Goal: Find specific page/section: Find specific page/section

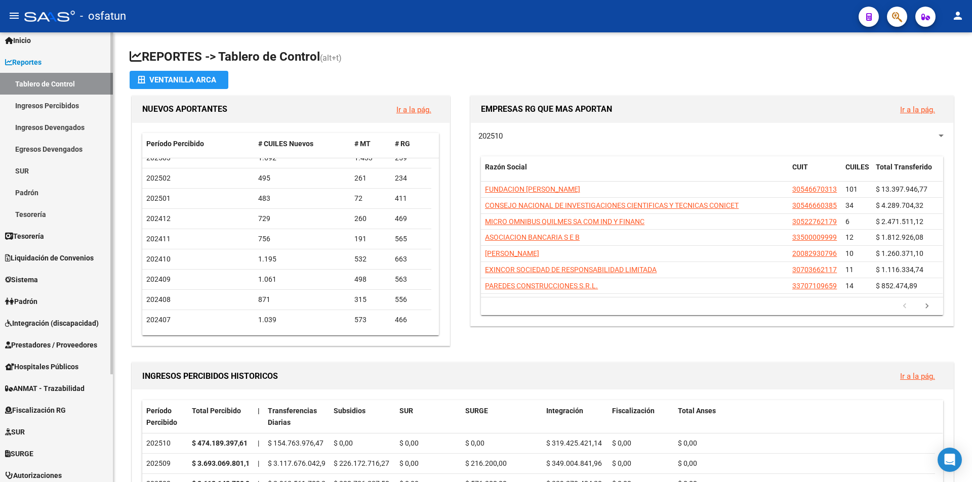
scroll to position [51, 0]
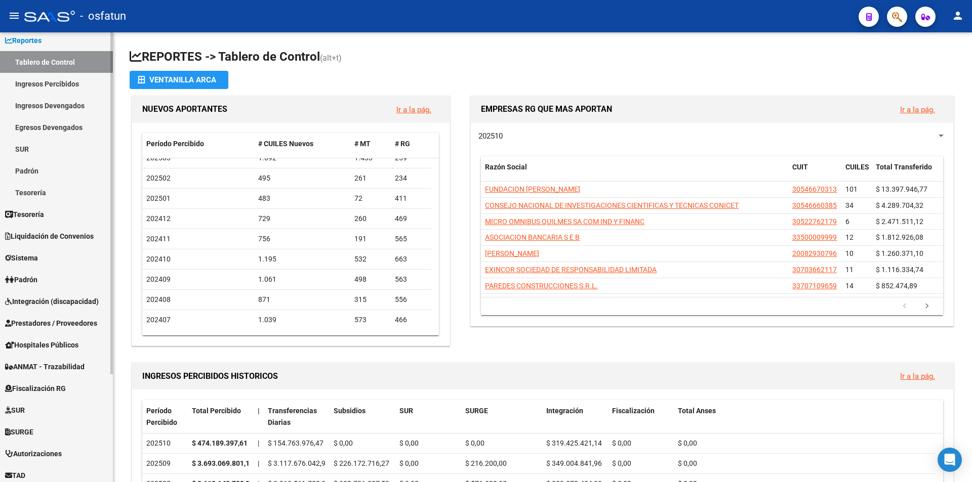
click at [73, 346] on span "Hospitales Públicos" at bounding box center [41, 345] width 73 height 11
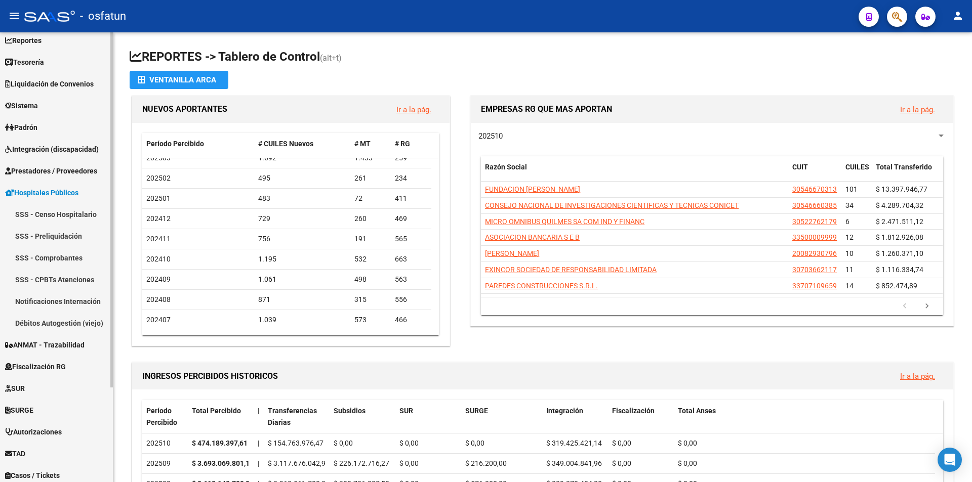
drag, startPoint x: 71, startPoint y: 230, endPoint x: 71, endPoint y: 243, distance: 12.7
click at [71, 231] on link "SSS - Preliquidación" at bounding box center [56, 236] width 113 height 22
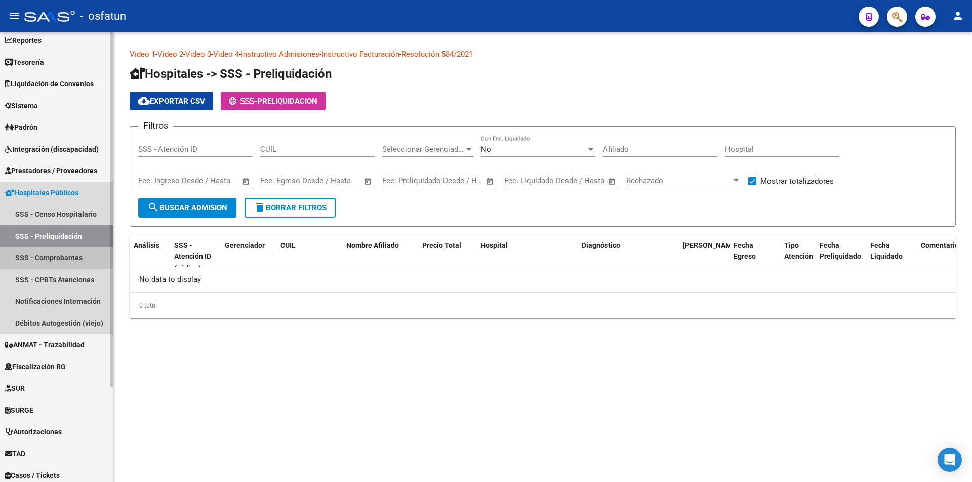
click at [71, 257] on link "SSS - Comprobantes" at bounding box center [56, 258] width 113 height 22
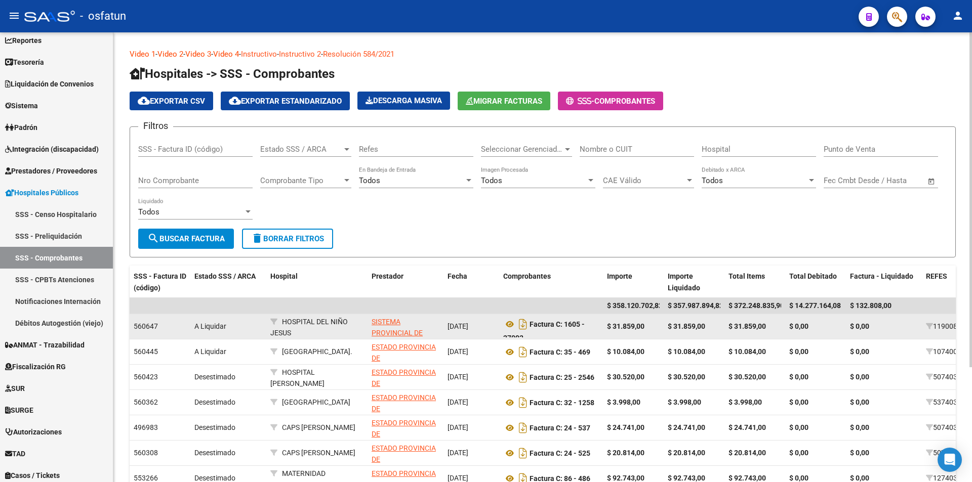
scroll to position [1, 0]
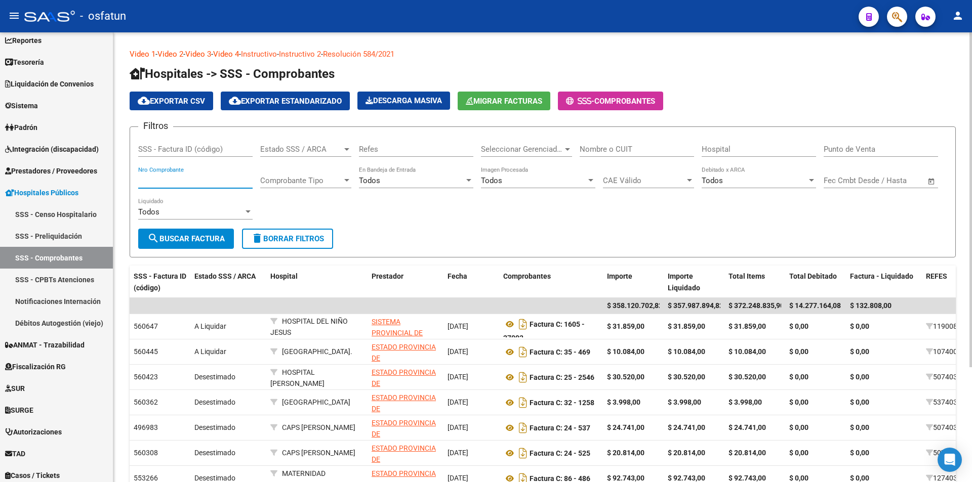
click at [192, 177] on input "Nro Comprobante" at bounding box center [195, 180] width 114 height 9
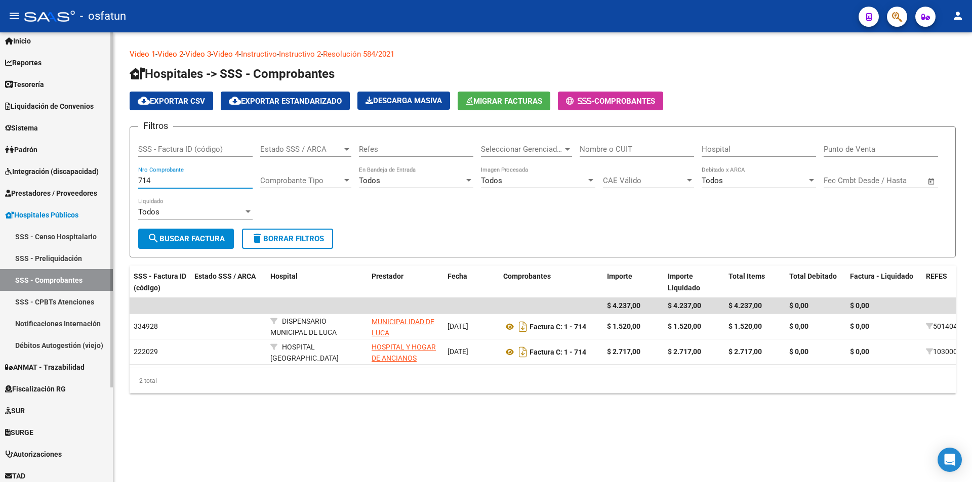
scroll to position [51, 0]
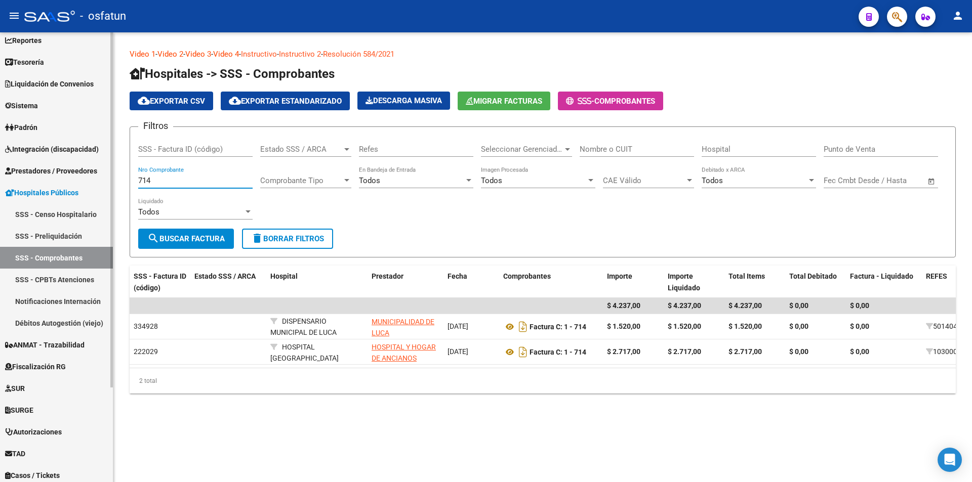
type input "714"
click at [63, 166] on span "Prestadores / Proveedores" at bounding box center [51, 171] width 92 height 11
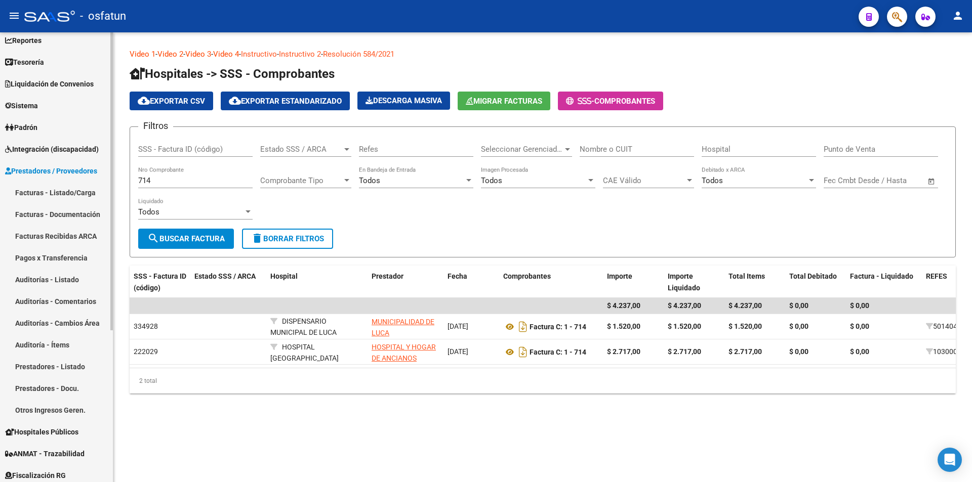
click at [82, 213] on link "Facturas - Documentación" at bounding box center [56, 214] width 113 height 22
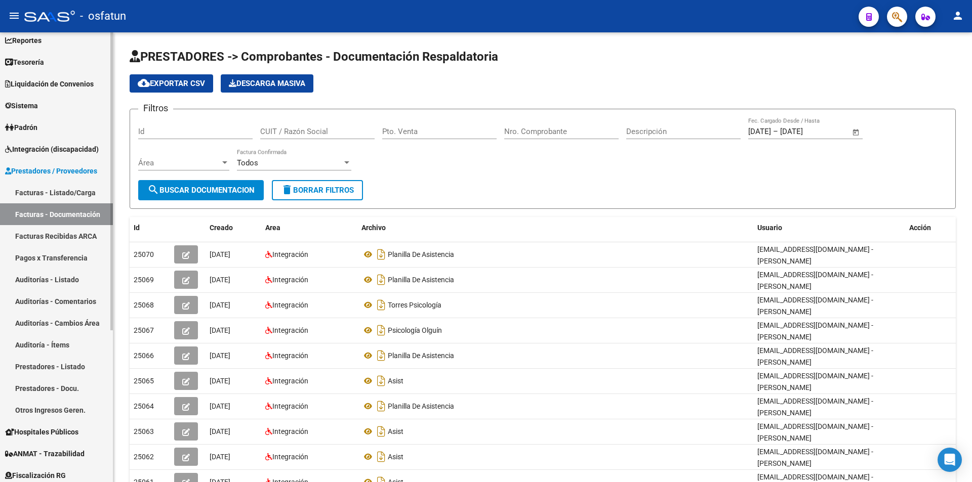
click at [61, 167] on span "Prestadores / Proveedores" at bounding box center [51, 171] width 92 height 11
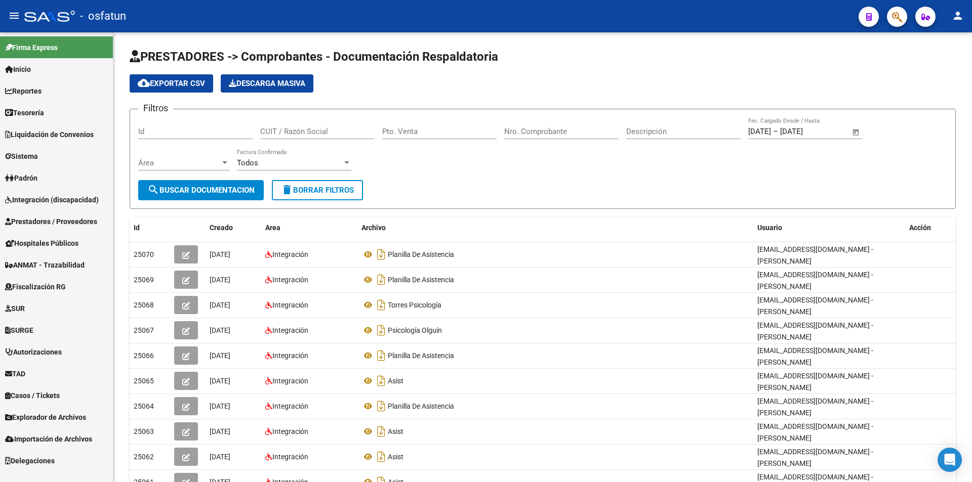
drag, startPoint x: 61, startPoint y: 170, endPoint x: 57, endPoint y: 182, distance: 12.3
click at [60, 172] on link "Padrón" at bounding box center [56, 178] width 113 height 22
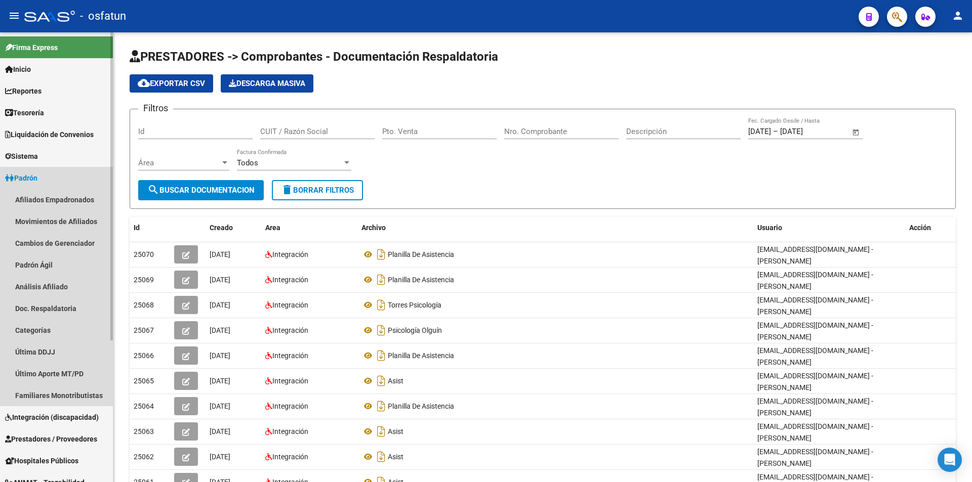
drag, startPoint x: 53, startPoint y: 170, endPoint x: 57, endPoint y: 205, distance: 35.6
click at [53, 170] on link "Padrón" at bounding box center [56, 178] width 113 height 22
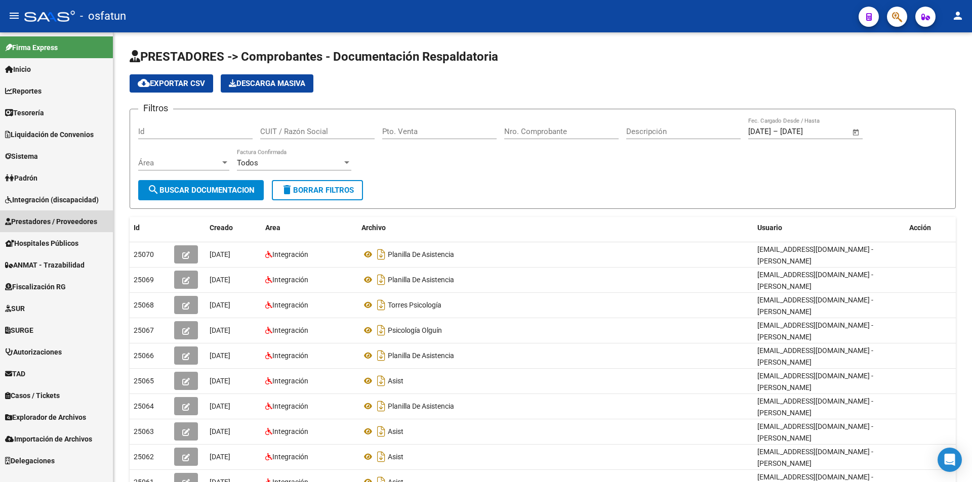
click at [52, 224] on span "Prestadores / Proveedores" at bounding box center [51, 221] width 92 height 11
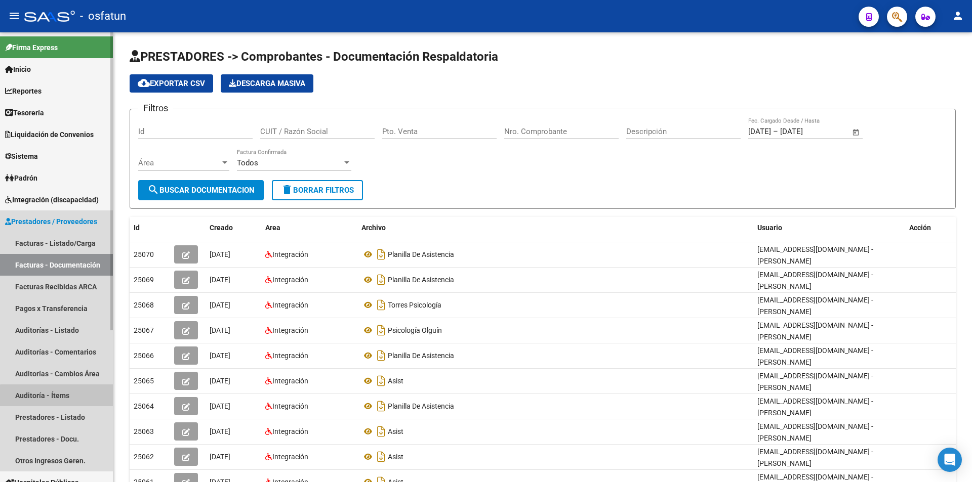
drag, startPoint x: 64, startPoint y: 401, endPoint x: 75, endPoint y: 388, distance: 17.3
click at [64, 400] on link "Auditoría - Ítems" at bounding box center [56, 396] width 113 height 22
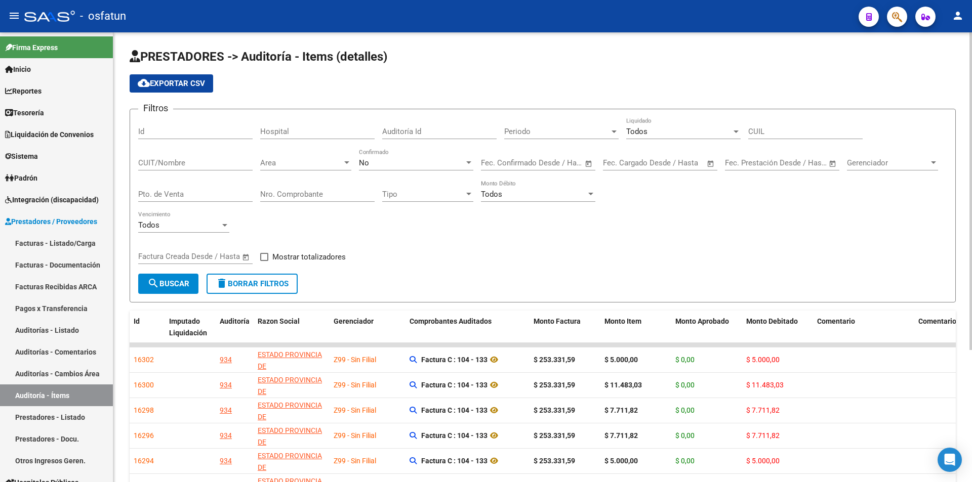
click at [797, 131] on input "CUIL" at bounding box center [805, 131] width 114 height 9
click at [305, 198] on input "Nro. Comprobante" at bounding box center [317, 194] width 114 height 9
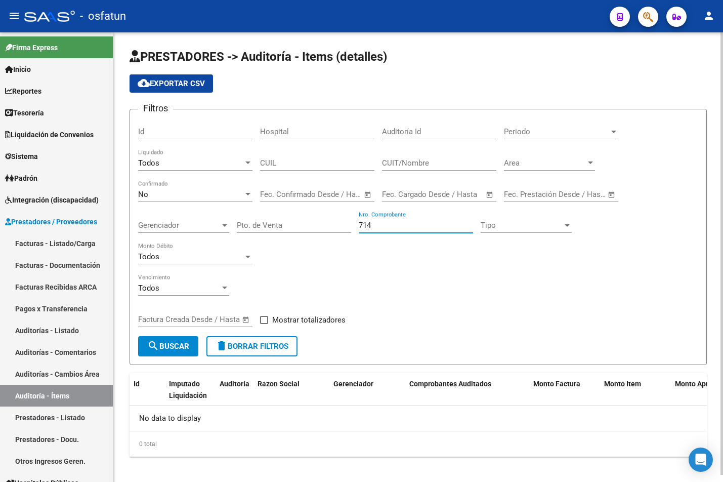
drag, startPoint x: 378, startPoint y: 222, endPoint x: 313, endPoint y: 223, distance: 64.3
click at [314, 222] on div "Filtros Id Hospital Auditoría Id Periodo Periodo Todos Liquidado CUIL CUIT/Nomb…" at bounding box center [418, 226] width 560 height 219
type input "1870"
click at [190, 262] on div "Todos Monto Débito" at bounding box center [195, 253] width 114 height 22
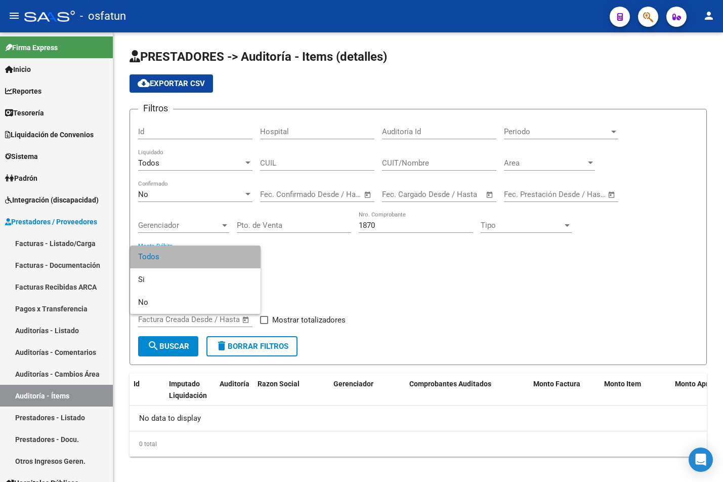
click at [179, 255] on span "Todos" at bounding box center [195, 256] width 114 height 23
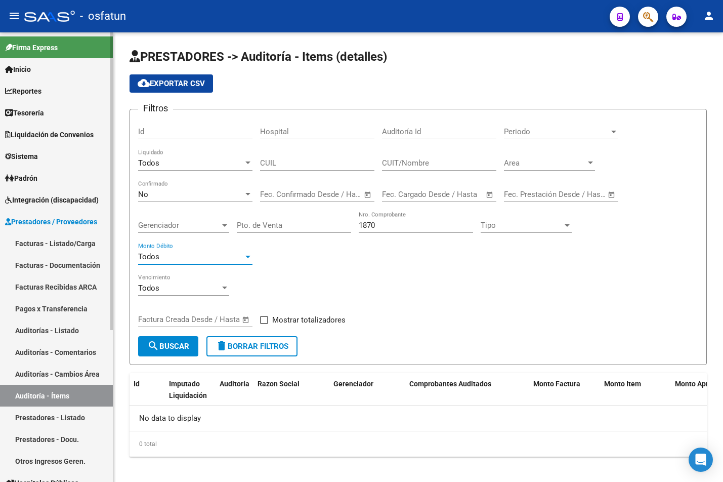
click at [67, 261] on link "Facturas - Documentación" at bounding box center [56, 265] width 113 height 22
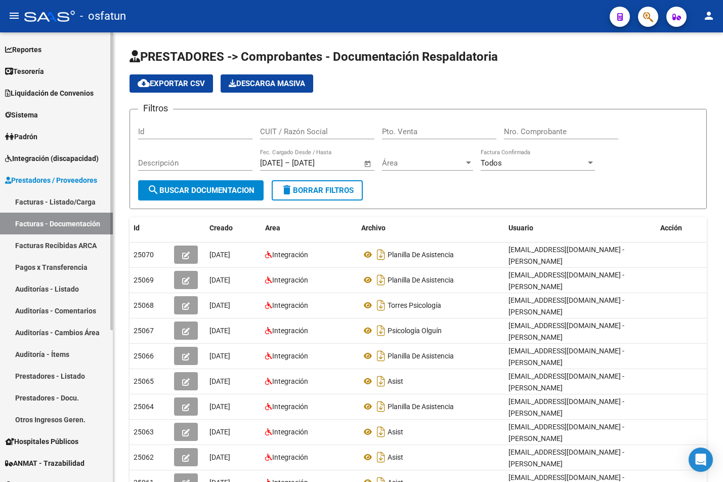
scroll to position [101, 0]
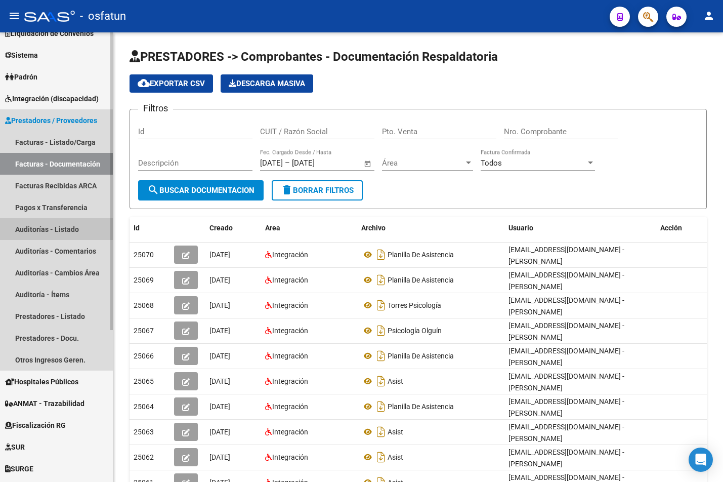
click at [62, 231] on link "Auditorías - Listado" at bounding box center [56, 229] width 113 height 22
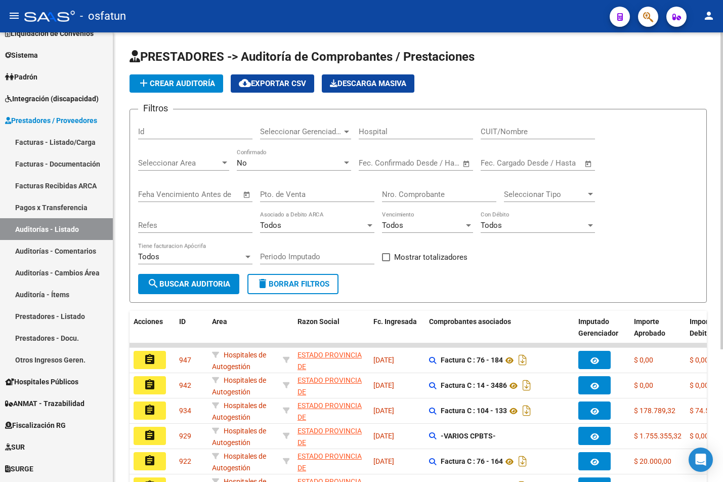
click at [440, 190] on input "Nro. Comprobante" at bounding box center [439, 194] width 114 height 9
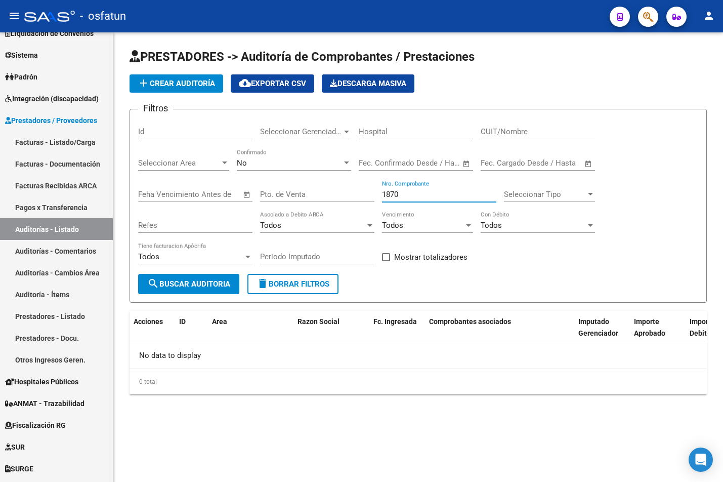
type input "1870"
